Goal: Task Accomplishment & Management: Manage account settings

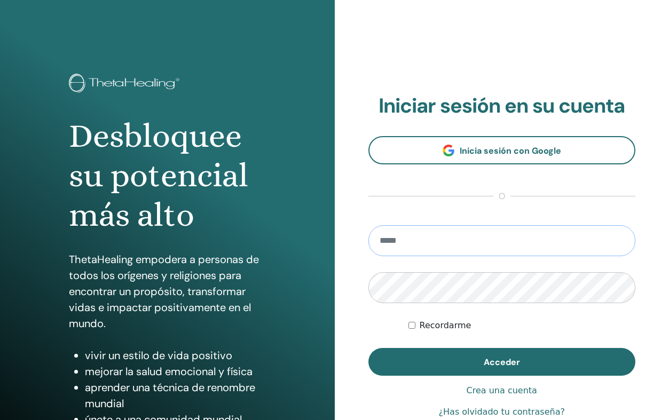
type input "**********"
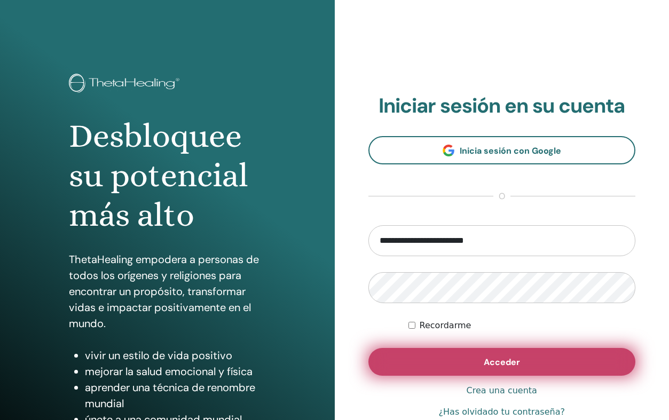
click at [453, 355] on button "Acceder" at bounding box center [502, 362] width 268 height 28
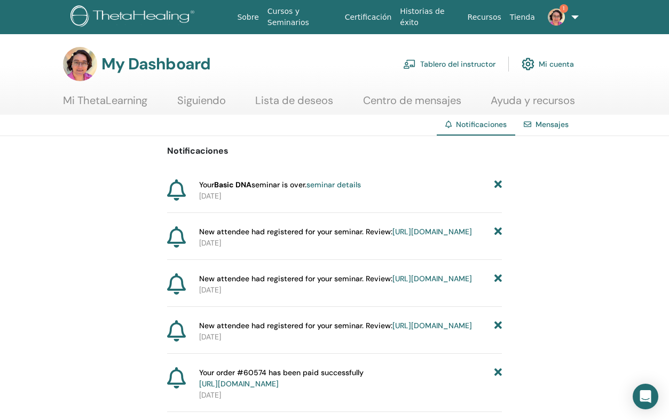
click at [339, 185] on link "seminar details" at bounding box center [334, 185] width 54 height 10
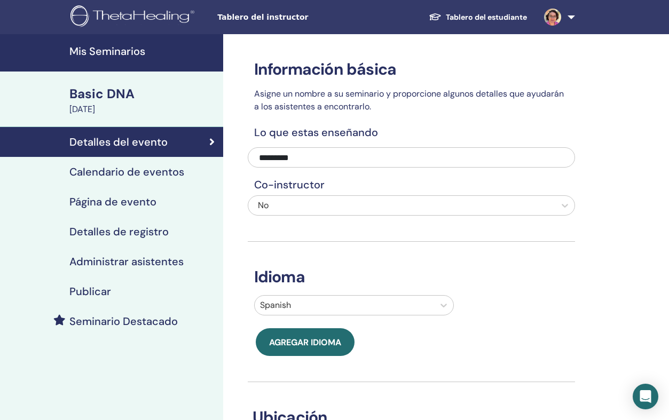
click at [155, 258] on h4 "Administrar asistentes" at bounding box center [126, 261] width 114 height 13
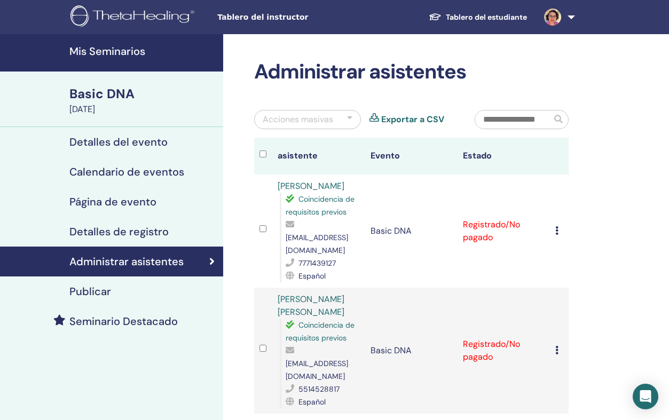
click at [558, 228] on icon at bounding box center [556, 230] width 3 height 9
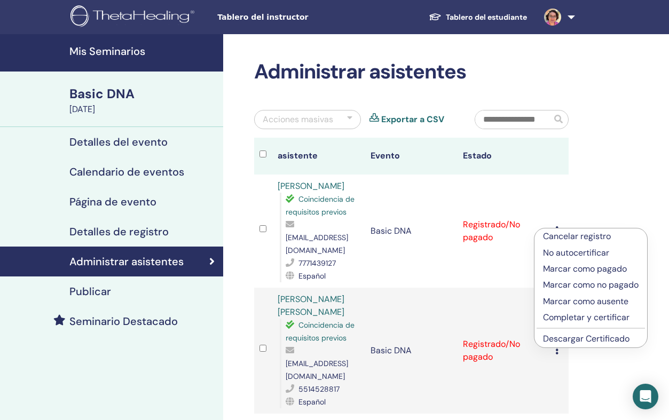
click at [564, 240] on p "Cancelar registro" at bounding box center [591, 236] width 96 height 13
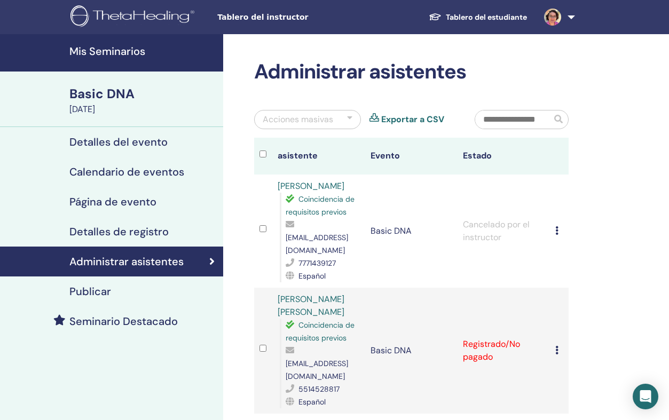
click at [556, 227] on icon at bounding box center [556, 230] width 3 height 9
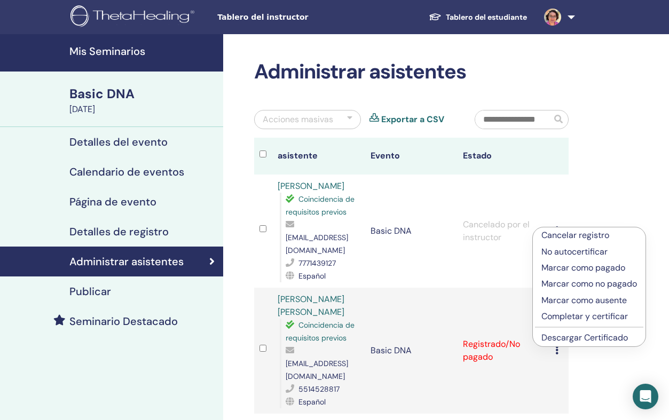
click at [574, 271] on p "Marcar como pagado" at bounding box center [589, 268] width 96 height 13
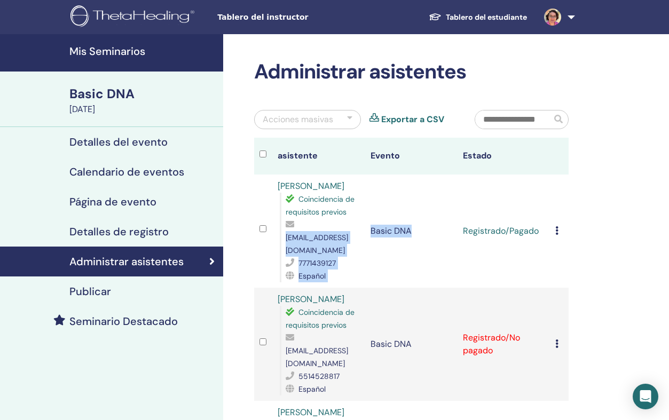
drag, startPoint x: 380, startPoint y: 250, endPoint x: 279, endPoint y: 252, distance: 100.9
click at [279, 252] on tr "[PERSON_NAME] Coincidencia de requisitos previos [EMAIL_ADDRESS][DOMAIN_NAME] 7…" at bounding box center [411, 231] width 315 height 113
click at [421, 273] on td "Basic DNA" at bounding box center [411, 231] width 92 height 113
drag, startPoint x: 286, startPoint y: 252, endPoint x: 378, endPoint y: 254, distance: 91.9
click at [378, 254] on tr "Georgina Rodríguez Coutiño Coincidencia de requisitos previos gerocoloco@hotmai…" at bounding box center [411, 231] width 315 height 113
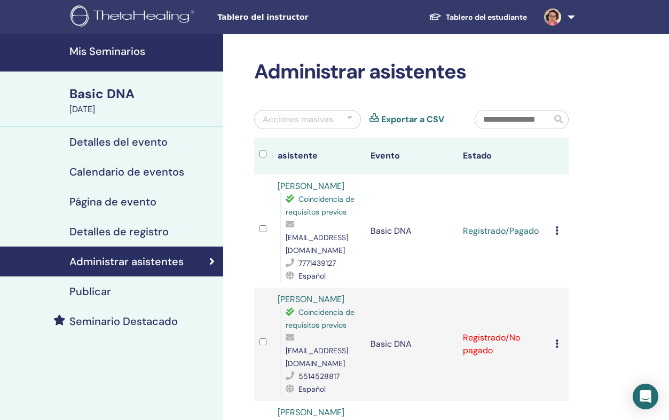
click at [388, 254] on td "Basic DNA" at bounding box center [411, 231] width 92 height 113
drag, startPoint x: 288, startPoint y: 253, endPoint x: 372, endPoint y: 252, distance: 83.8
click at [348, 252] on span "[EMAIL_ADDRESS][DOMAIN_NAME]" at bounding box center [317, 244] width 62 height 22
drag, startPoint x: 288, startPoint y: 250, endPoint x: 381, endPoint y: 253, distance: 92.9
click at [381, 253] on tr "Georgina Rodríguez Coutiño Coincidencia de requisitos previos gerocoloco@hotmai…" at bounding box center [411, 231] width 315 height 113
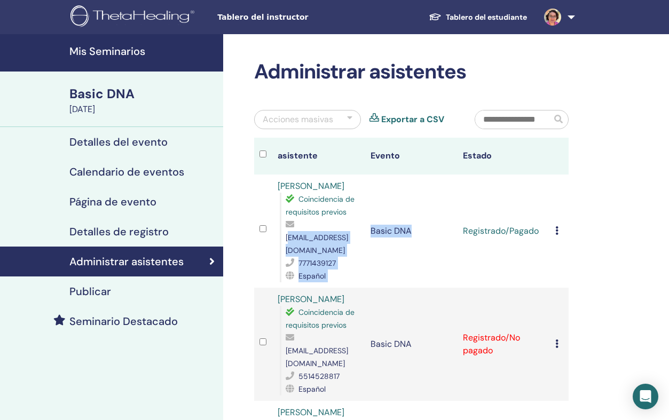
click at [381, 253] on td "Basic DNA" at bounding box center [411, 231] width 92 height 113
drag, startPoint x: 287, startPoint y: 252, endPoint x: 373, endPoint y: 250, distance: 86.5
click at [348, 250] on span "[EMAIL_ADDRESS][DOMAIN_NAME]" at bounding box center [317, 244] width 62 height 22
copy span "[EMAIL_ADDRESS][DOMAIN_NAME]"
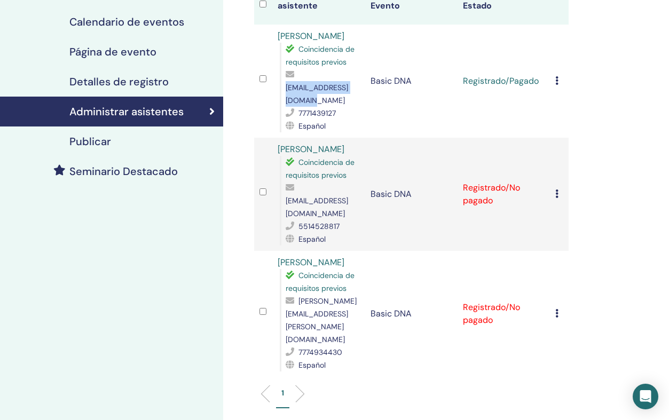
scroll to position [176, 0]
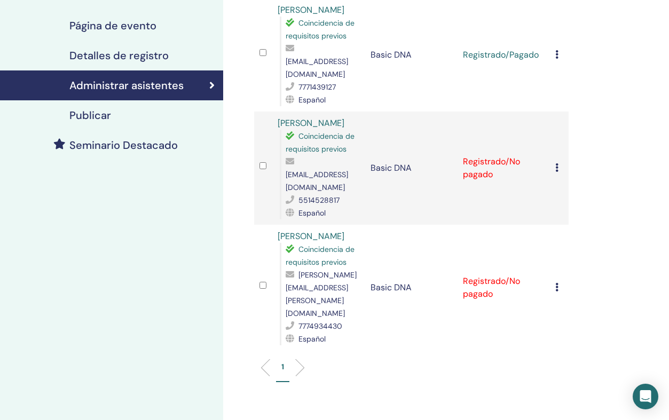
click at [558, 163] on icon at bounding box center [556, 167] width 3 height 9
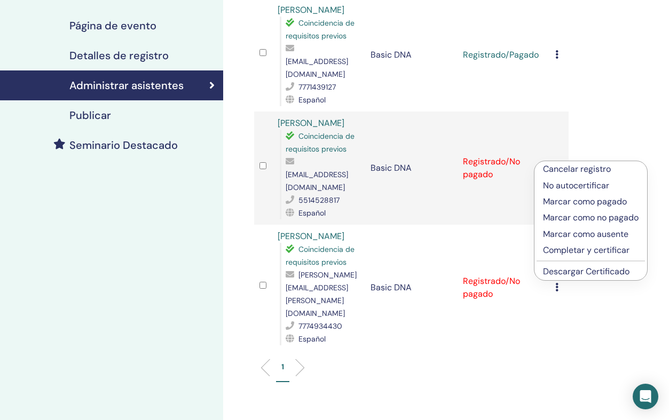
click at [575, 205] on p "Marcar como pagado" at bounding box center [591, 201] width 96 height 13
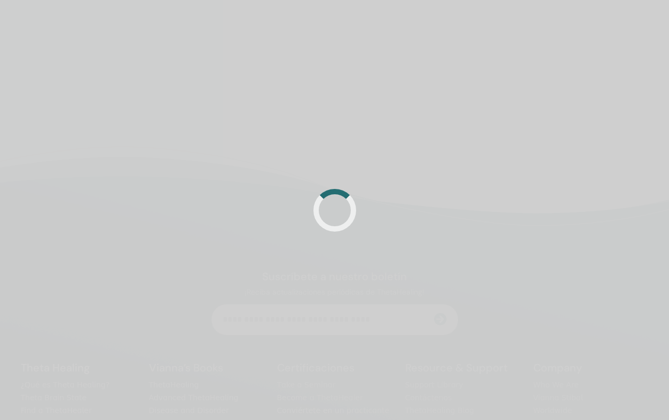
scroll to position [176, 0]
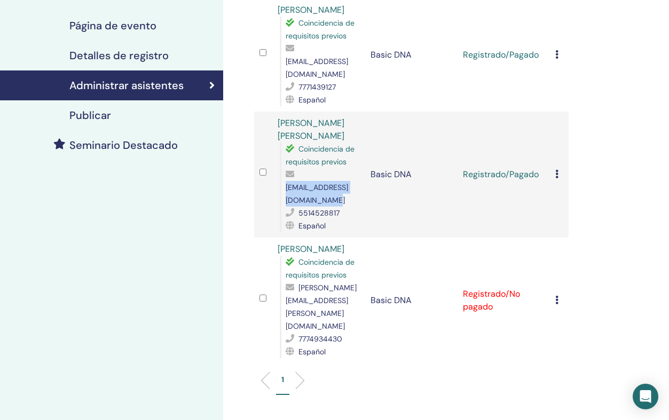
drag, startPoint x: 287, startPoint y: 176, endPoint x: 388, endPoint y: 175, distance: 100.9
click at [348, 183] on span "[EMAIL_ADDRESS][DOMAIN_NAME]" at bounding box center [317, 194] width 62 height 22
copy span "[EMAIL_ADDRESS][DOMAIN_NAME]"
click at [555, 296] on icon at bounding box center [556, 300] width 3 height 9
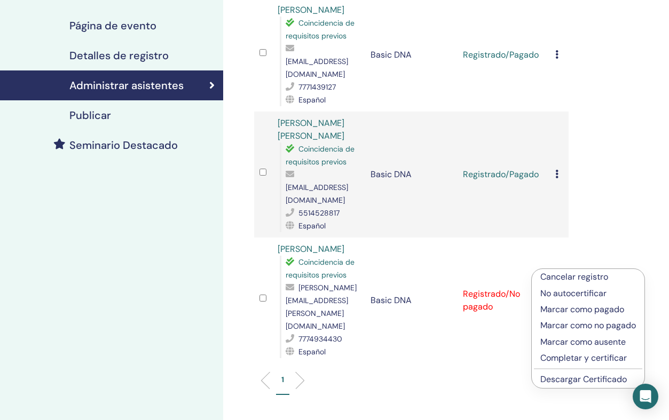
click at [581, 321] on p "Marcar como no pagado" at bounding box center [588, 325] width 96 height 13
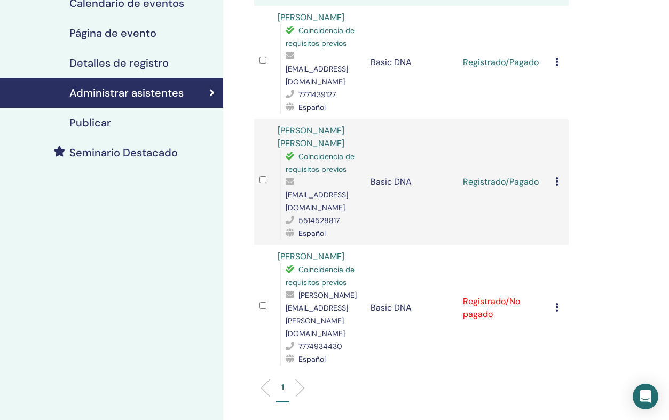
scroll to position [176, 0]
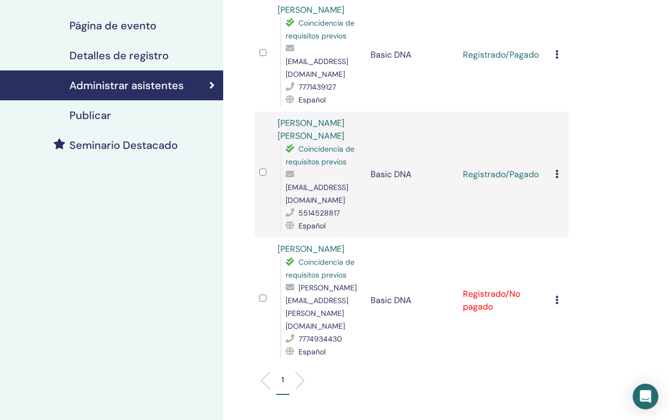
click at [558, 170] on icon at bounding box center [556, 174] width 3 height 9
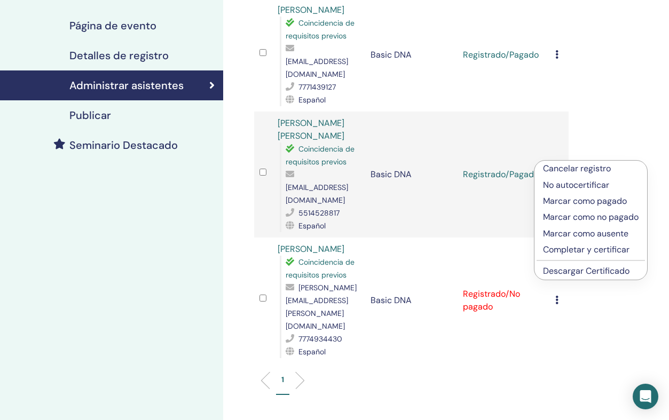
click at [585, 219] on p "Marcar como no pagado" at bounding box center [591, 217] width 96 height 13
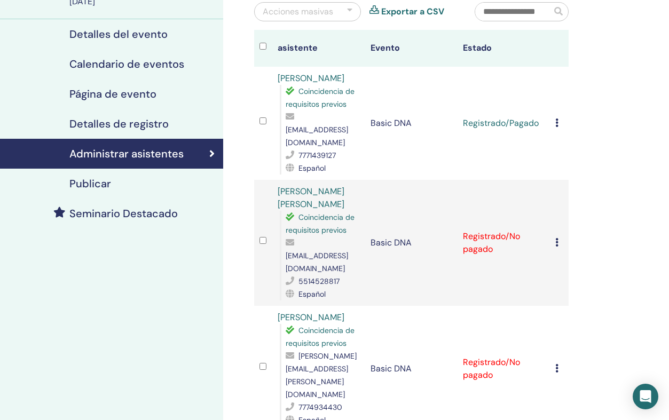
scroll to position [125, 0]
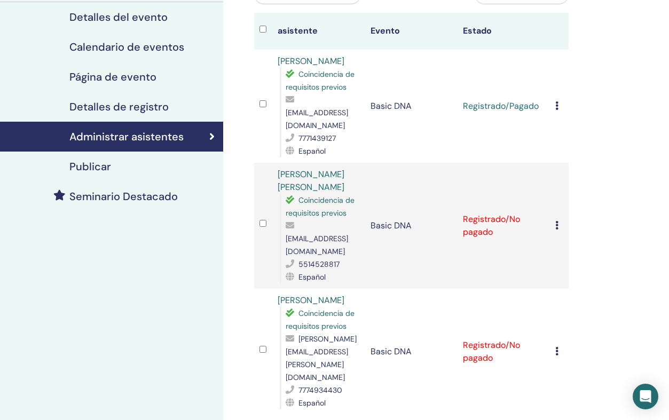
click at [559, 219] on div "Cancelar registro No autocertificar Marcar como pagado Marcar como no pagado Ma…" at bounding box center [559, 225] width 8 height 13
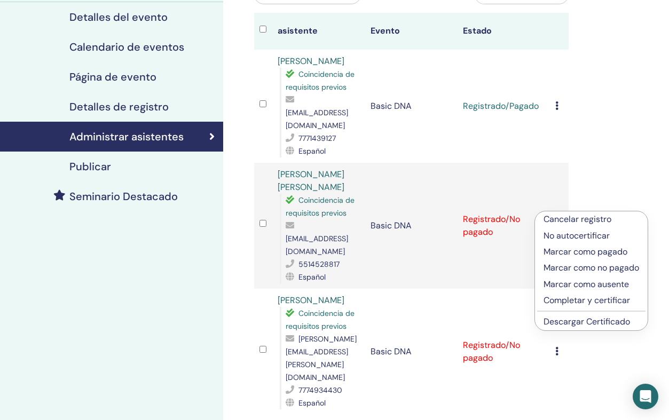
click at [587, 254] on p "Marcar como pagado" at bounding box center [592, 252] width 96 height 13
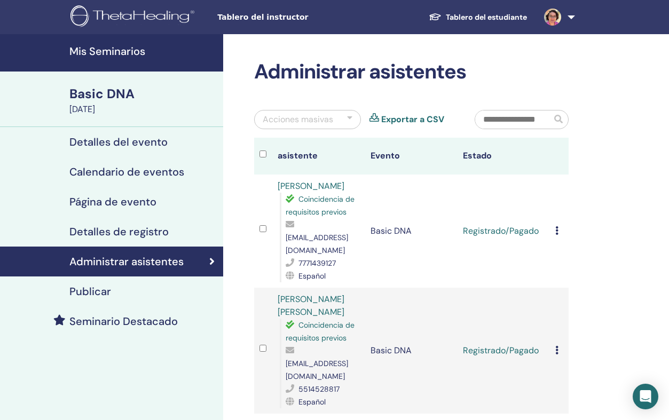
click at [550, 229] on td "Cancelar registro No autocertificar Marcar como pagado Marcar como no pagado Ma…" at bounding box center [559, 231] width 19 height 113
click at [557, 232] on icon at bounding box center [556, 230] width 3 height 9
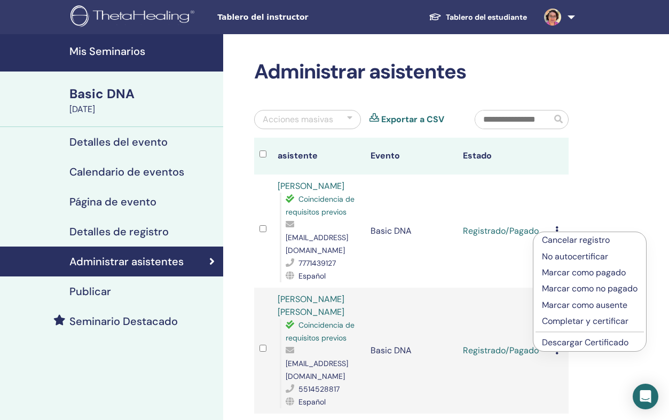
click at [568, 282] on p "Marcar como no pagado" at bounding box center [590, 288] width 96 height 13
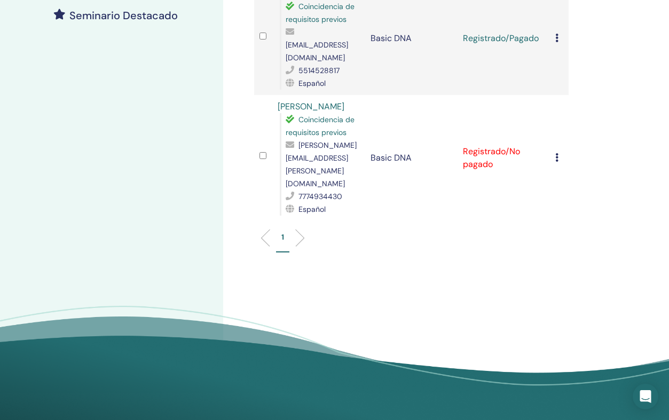
scroll to position [256, 0]
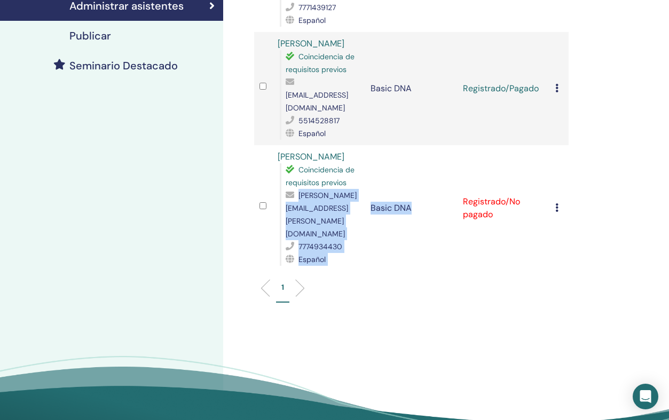
drag, startPoint x: 386, startPoint y: 210, endPoint x: 286, endPoint y: 210, distance: 99.3
click at [286, 210] on tr "[PERSON_NAME] Coincidencia de requisitos previos [PERSON_NAME][EMAIL_ADDRESS][P…" at bounding box center [411, 208] width 315 height 126
click at [286, 210] on span "[PERSON_NAME][EMAIL_ADDRESS][PERSON_NAME][DOMAIN_NAME]" at bounding box center [321, 215] width 71 height 48
drag, startPoint x: 286, startPoint y: 210, endPoint x: 381, endPoint y: 213, distance: 94.5
click at [381, 213] on tr "Emilio Gordoa Salazar Coincidencia de requisitos previos emilio.gordoa.s@gmail.…" at bounding box center [411, 208] width 315 height 126
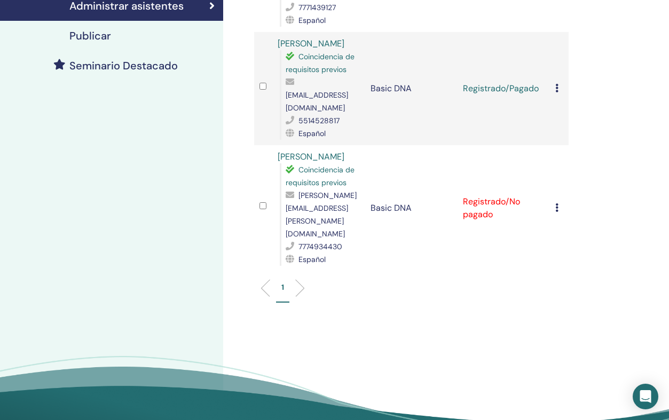
click at [390, 209] on td "Basic DNA" at bounding box center [411, 208] width 92 height 126
drag, startPoint x: 287, startPoint y: 209, endPoint x: 377, endPoint y: 211, distance: 90.3
click at [357, 211] on span "[PERSON_NAME][EMAIL_ADDRESS][PERSON_NAME][DOMAIN_NAME]" at bounding box center [321, 215] width 71 height 48
copy span "[PERSON_NAME][EMAIL_ADDRESS][PERSON_NAME][DOMAIN_NAME]"
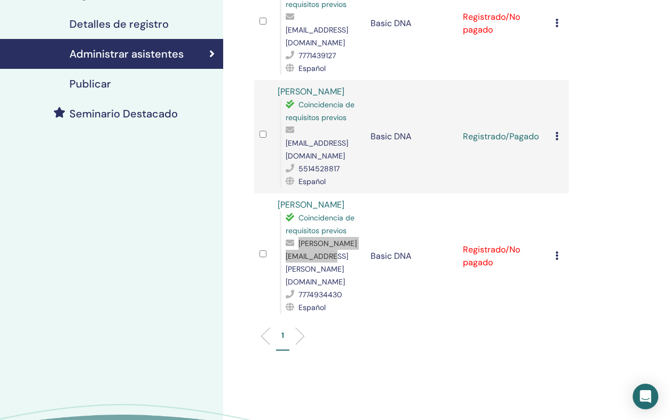
scroll to position [196, 0]
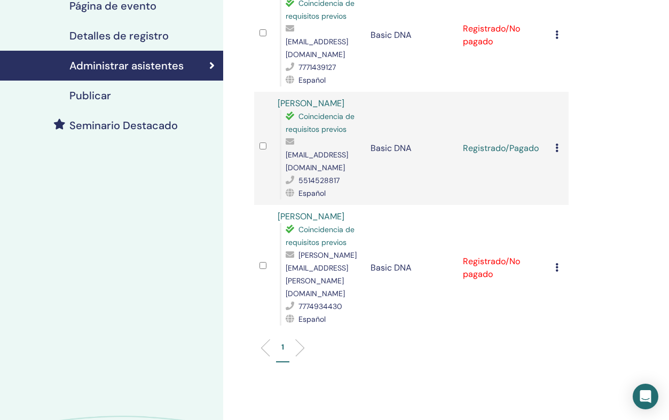
click at [559, 142] on div "Cancelar registro No autocertificar Marcar como pagado Marcar como no pagado Ma…" at bounding box center [559, 148] width 8 height 13
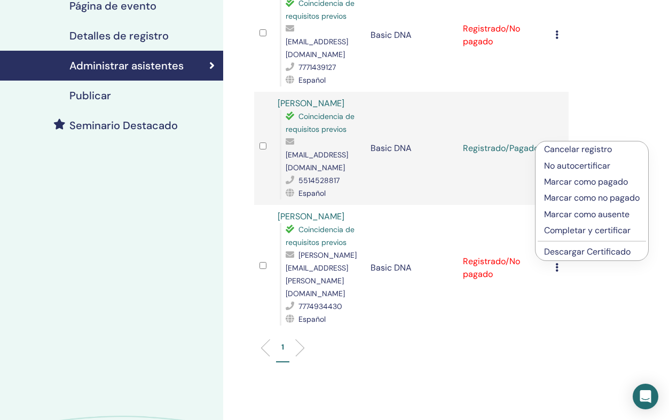
click at [598, 231] on p "Completar y certificar" at bounding box center [592, 230] width 96 height 13
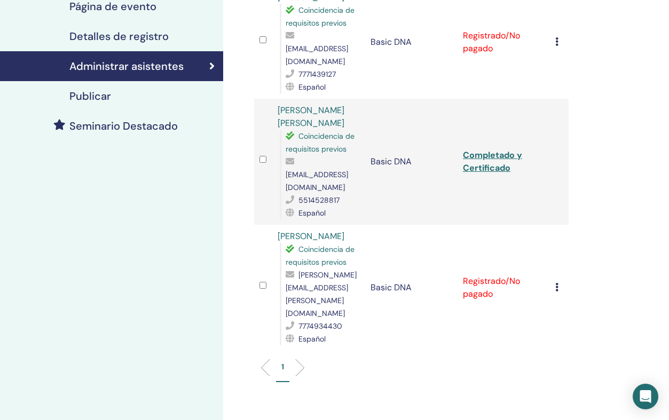
scroll to position [196, 0]
